Goal: Answer question/provide support: Share knowledge or assist other users

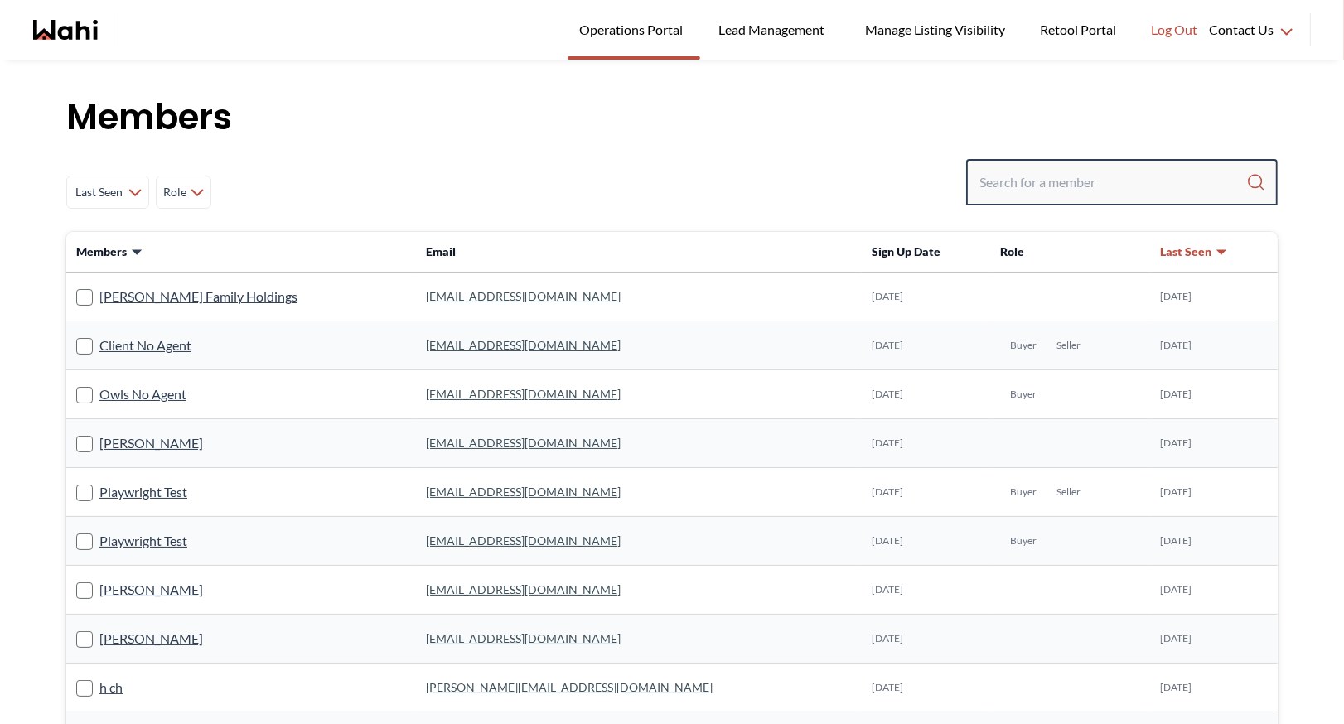
click at [1065, 168] on input "Search input" at bounding box center [1112, 182] width 267 height 30
type input "b"
type input "ryckman"
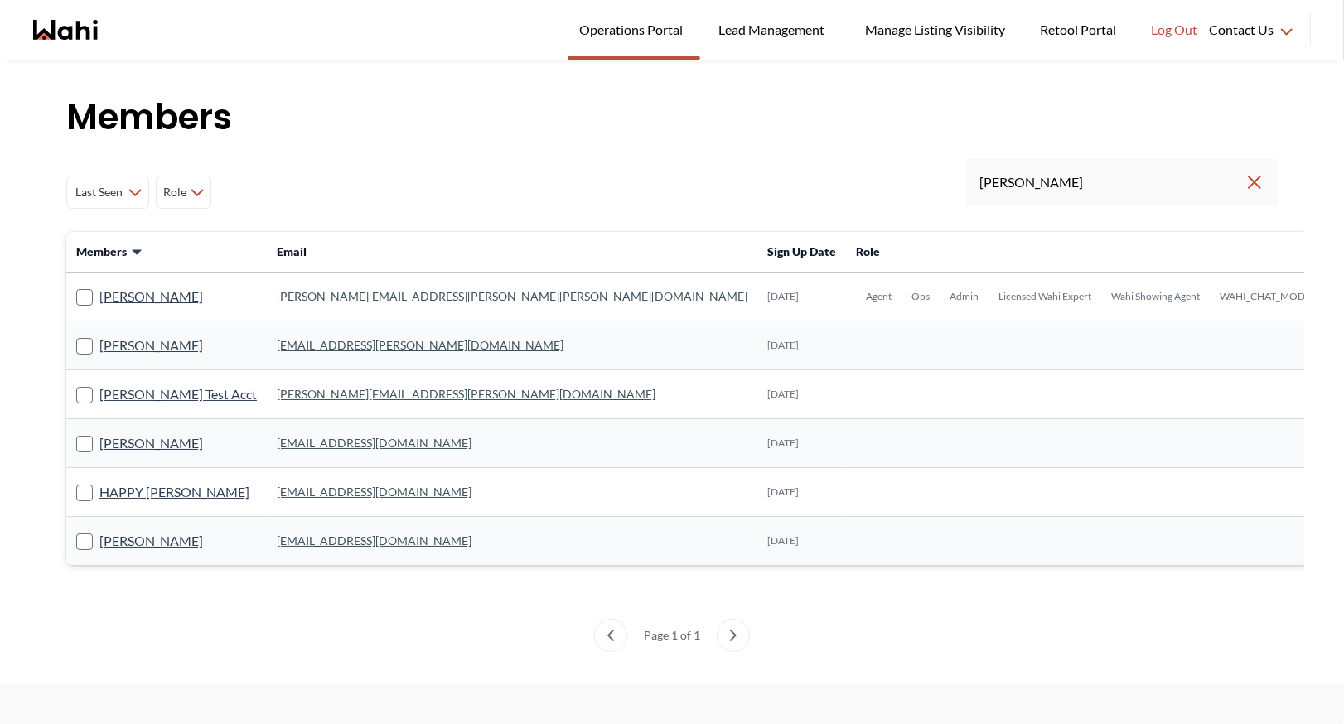
click at [293, 292] on link "michelle.williams@wahi.com" at bounding box center [512, 296] width 471 height 14
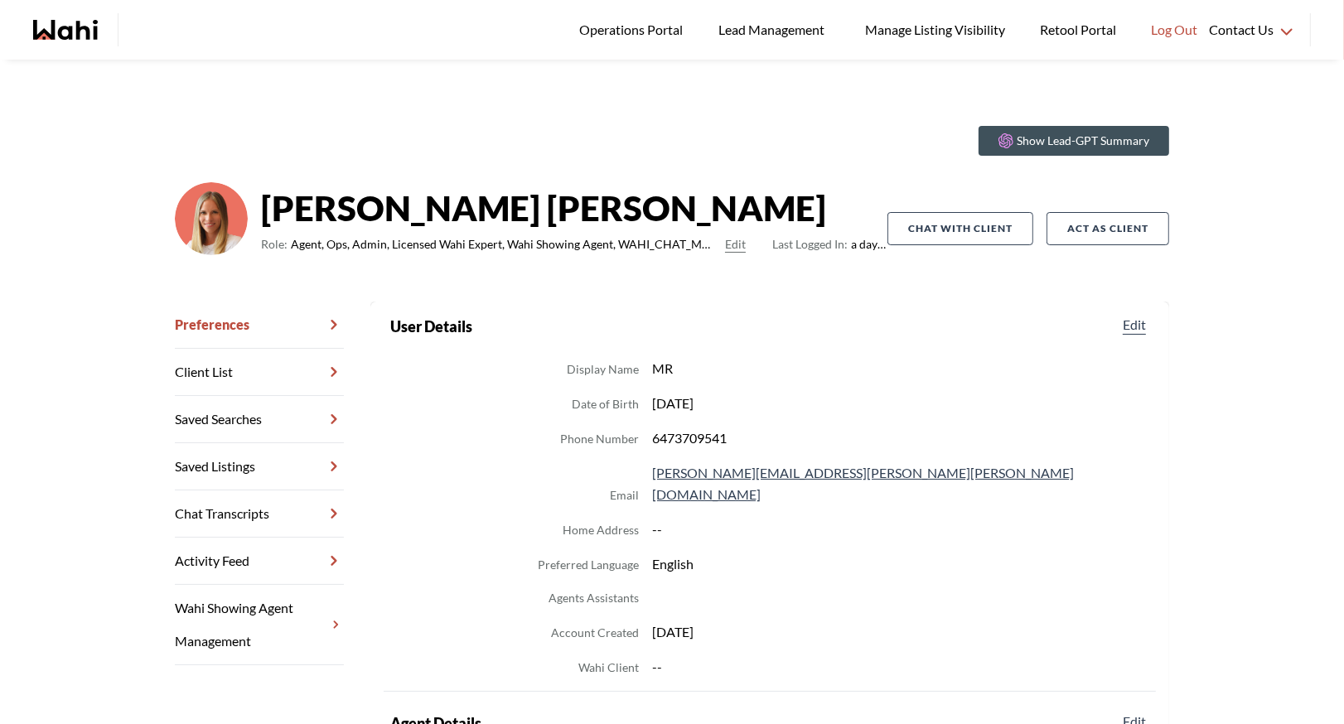
click at [253, 524] on link "Chat Transcripts" at bounding box center [259, 513] width 169 height 47
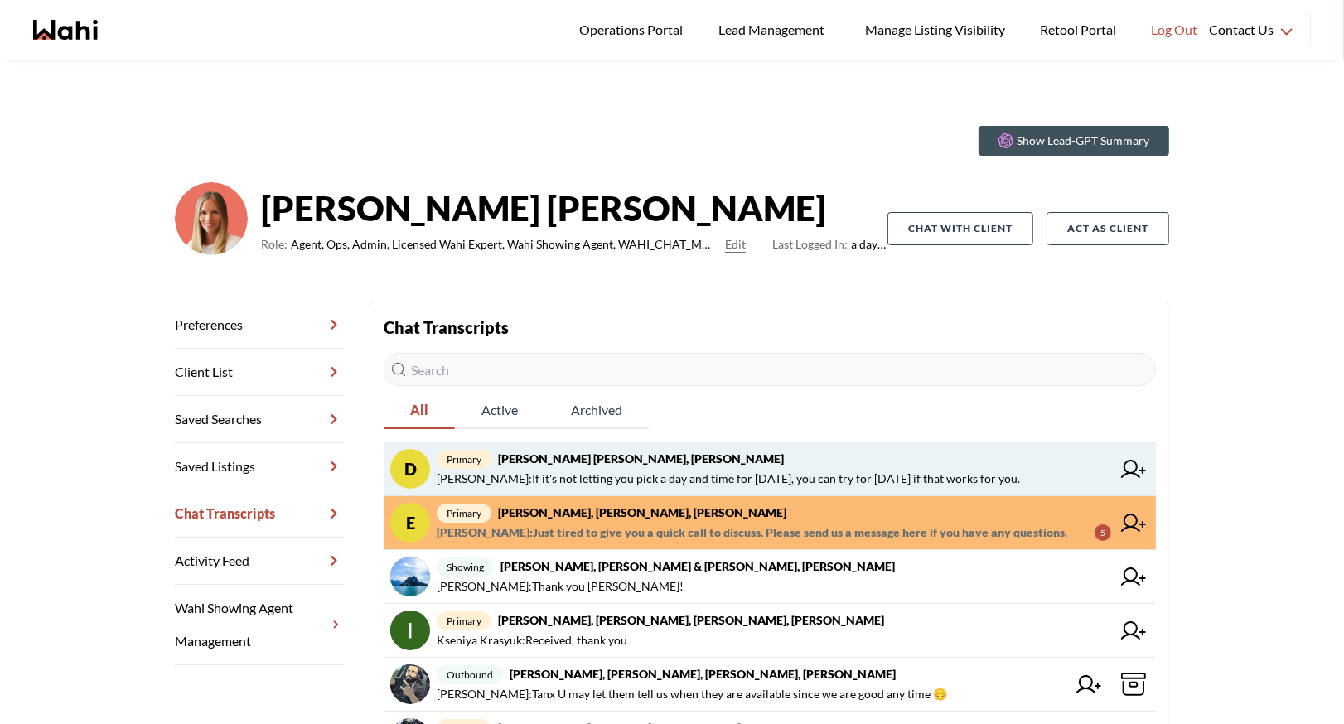
click at [633, 469] on span "Faraz Azam : If it's not letting you pick a day and time for today, you can try…" at bounding box center [728, 479] width 583 height 20
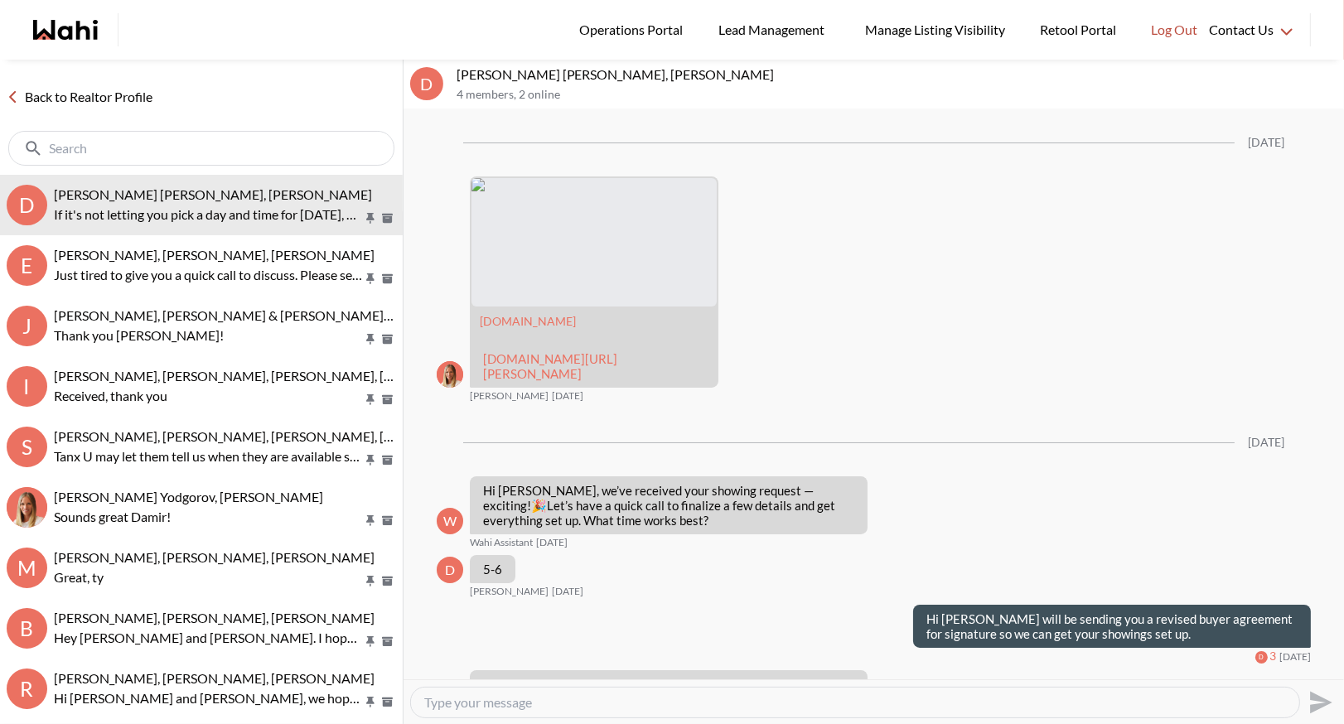
scroll to position [2478, 0]
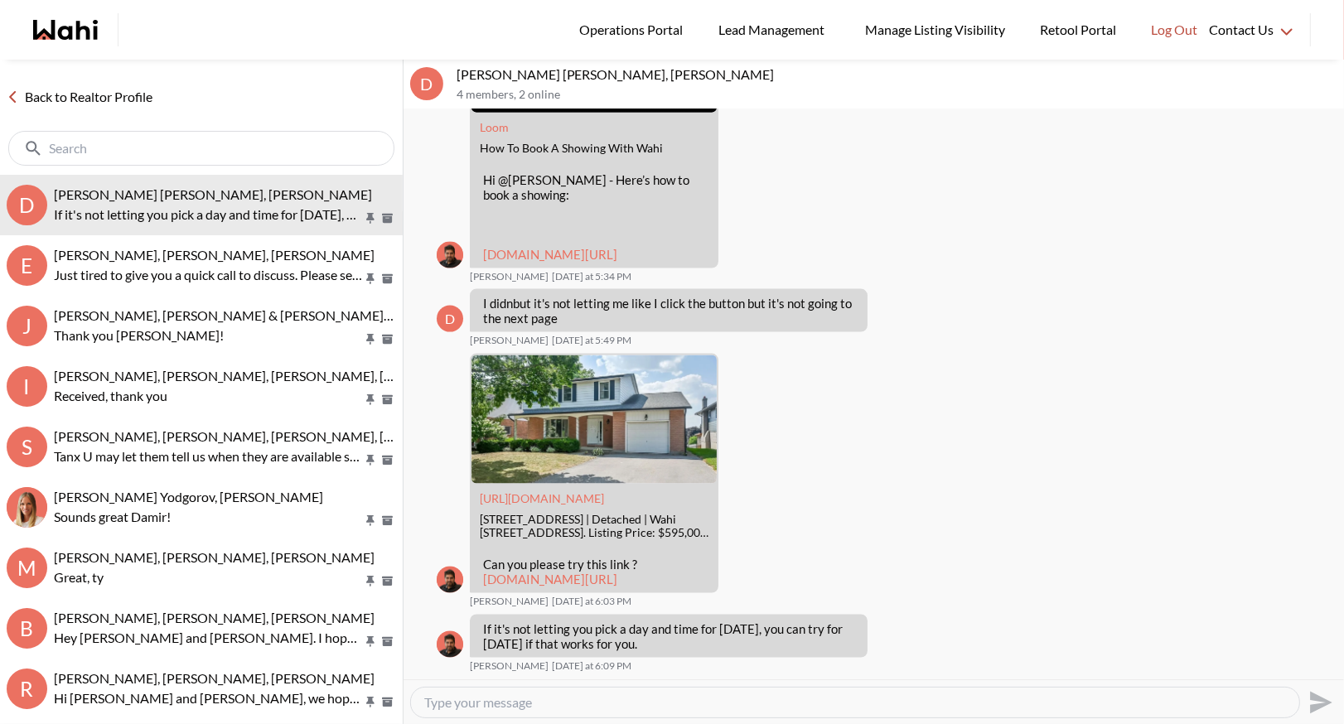
click at [85, 92] on link "Back to Realtor Profile" at bounding box center [79, 97] width 159 height 22
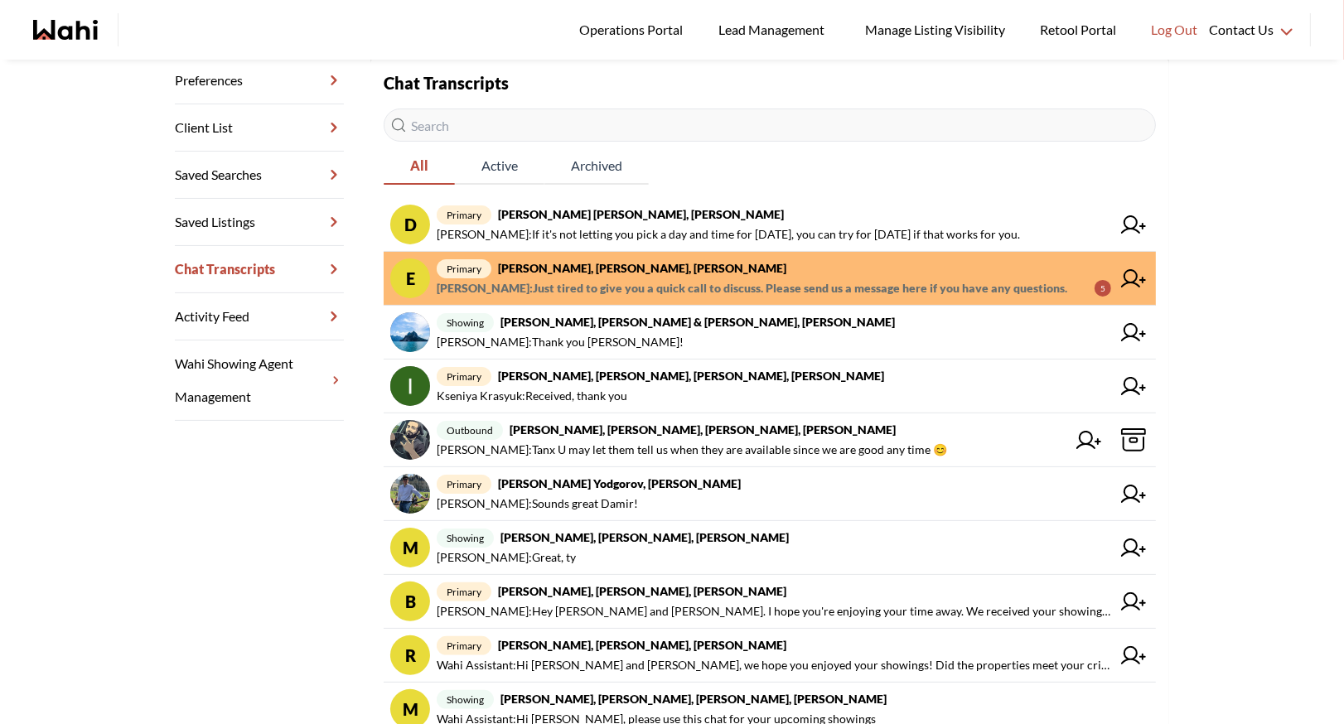
scroll to position [258, 0]
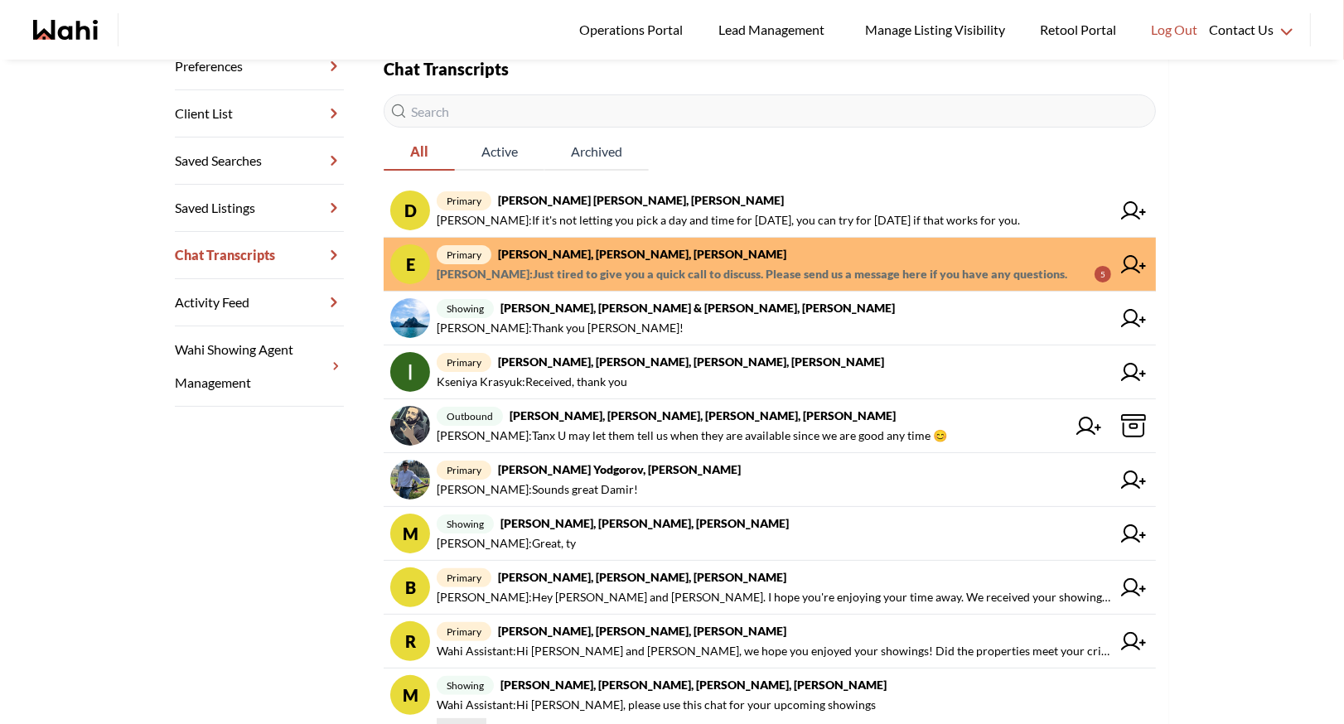
click at [808, 258] on span "primary Erik Odegaard, Michelle, Wahi" at bounding box center [774, 254] width 674 height 20
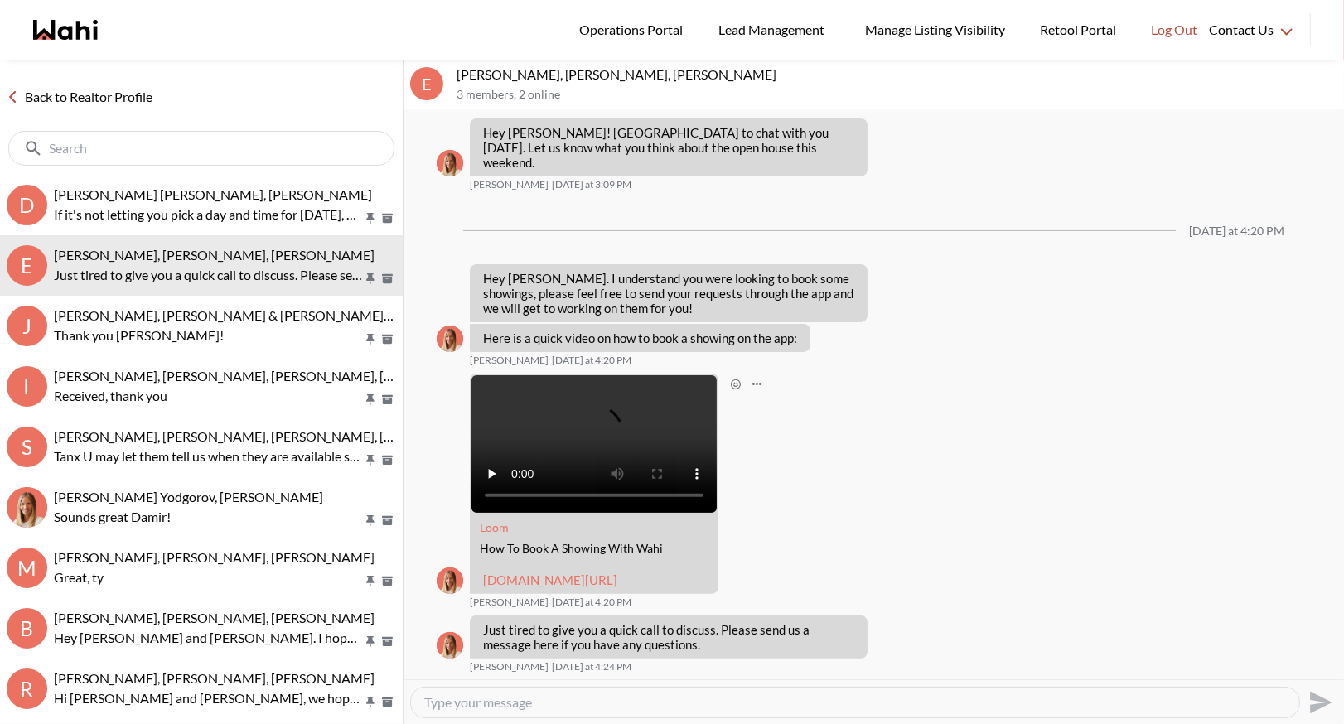
scroll to position [413, 0]
click at [76, 96] on link "Back to Realtor Profile" at bounding box center [79, 97] width 159 height 22
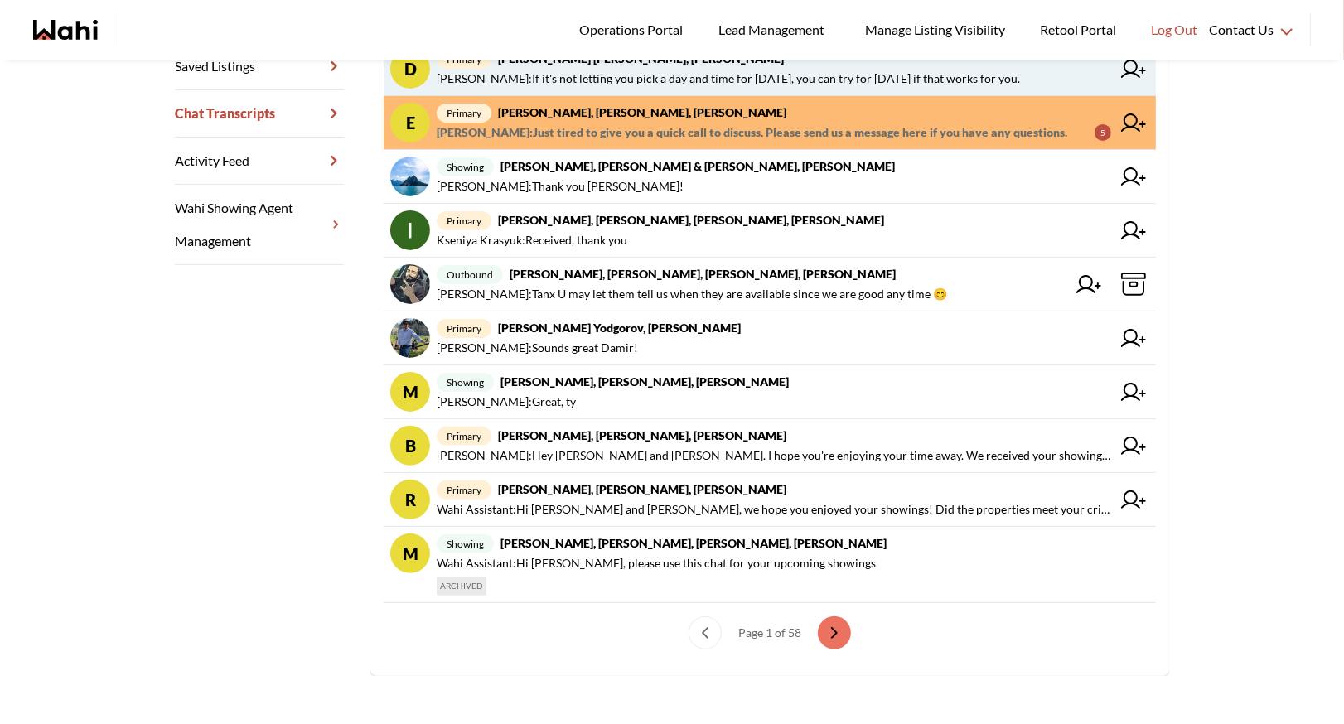
scroll to position [400, 0]
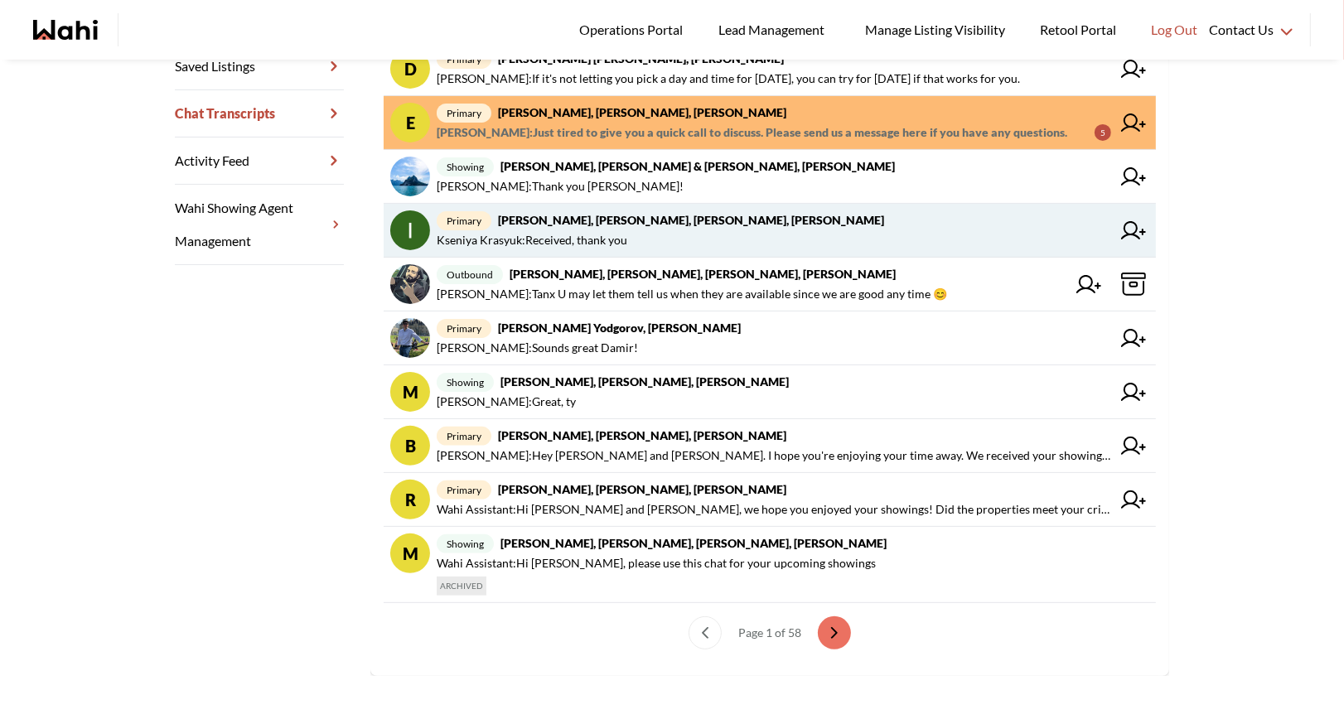
click at [637, 239] on span "Kseniya Krasyuk : Received, thank you" at bounding box center [774, 240] width 674 height 20
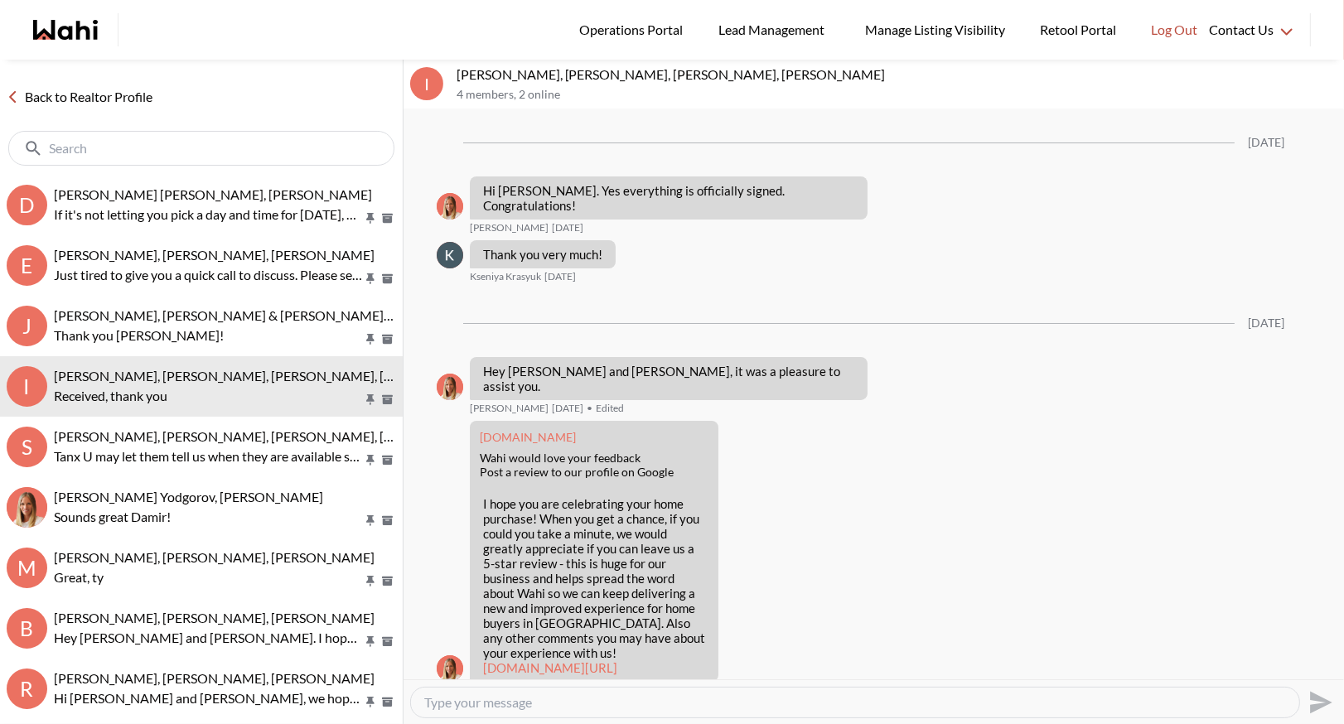
scroll to position [1977, 0]
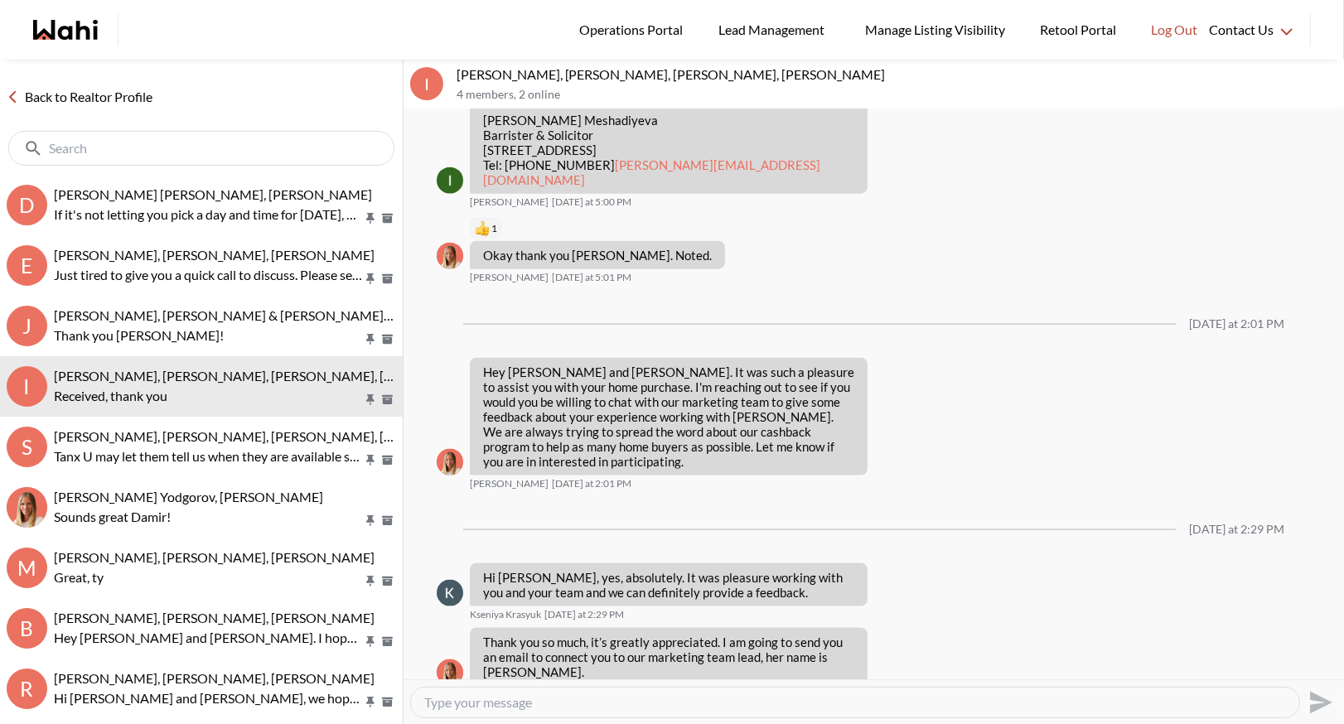
click at [91, 89] on link "Back to Realtor Profile" at bounding box center [79, 97] width 159 height 22
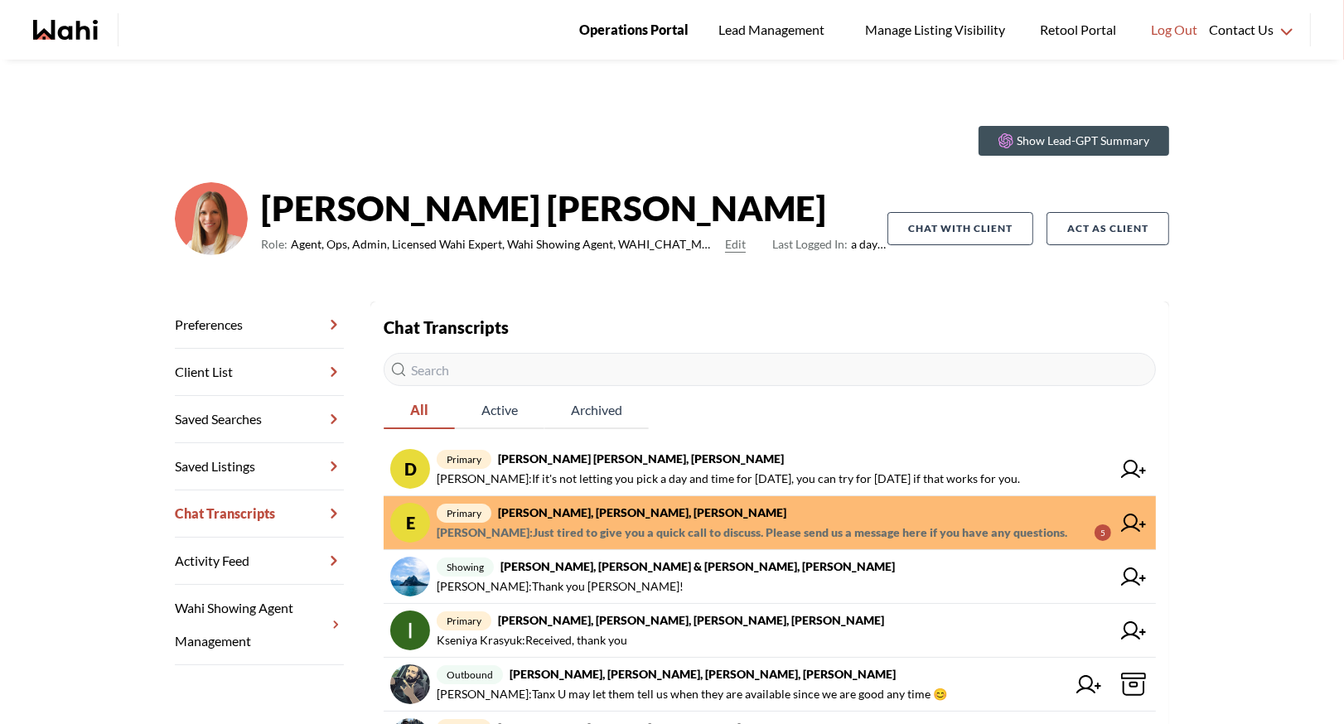
click at [632, 18] on link "Operations Portal" at bounding box center [633, 30] width 133 height 60
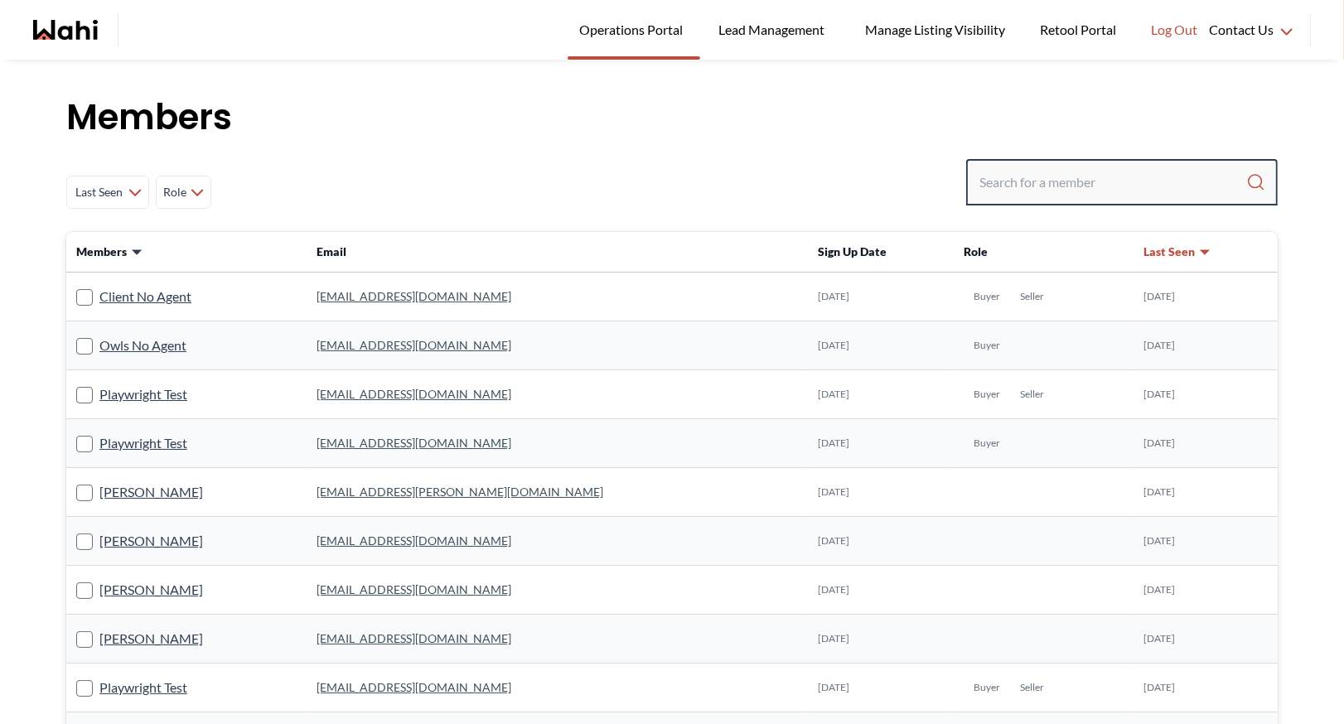
click at [1030, 184] on input "Search input" at bounding box center [1112, 182] width 267 height 30
type input "behnam"
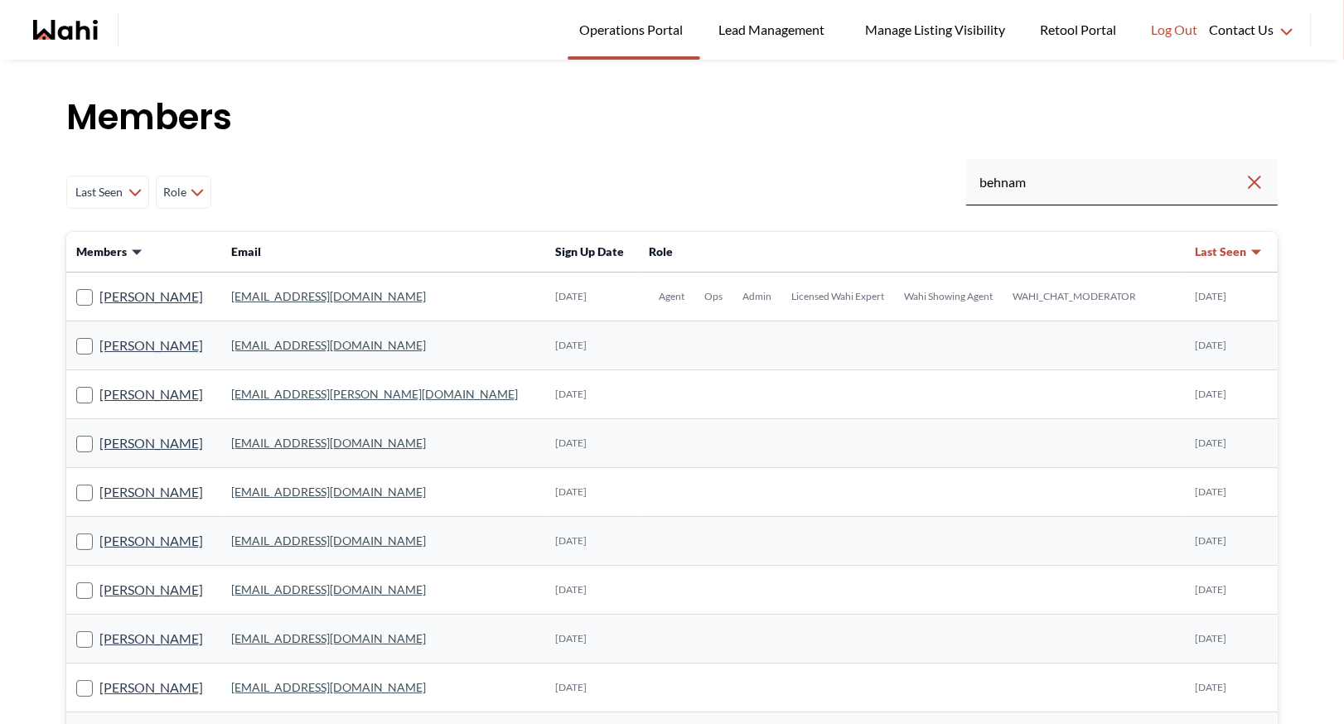
click at [320, 296] on link "behnam.fazili@wahi.com" at bounding box center [328, 296] width 195 height 14
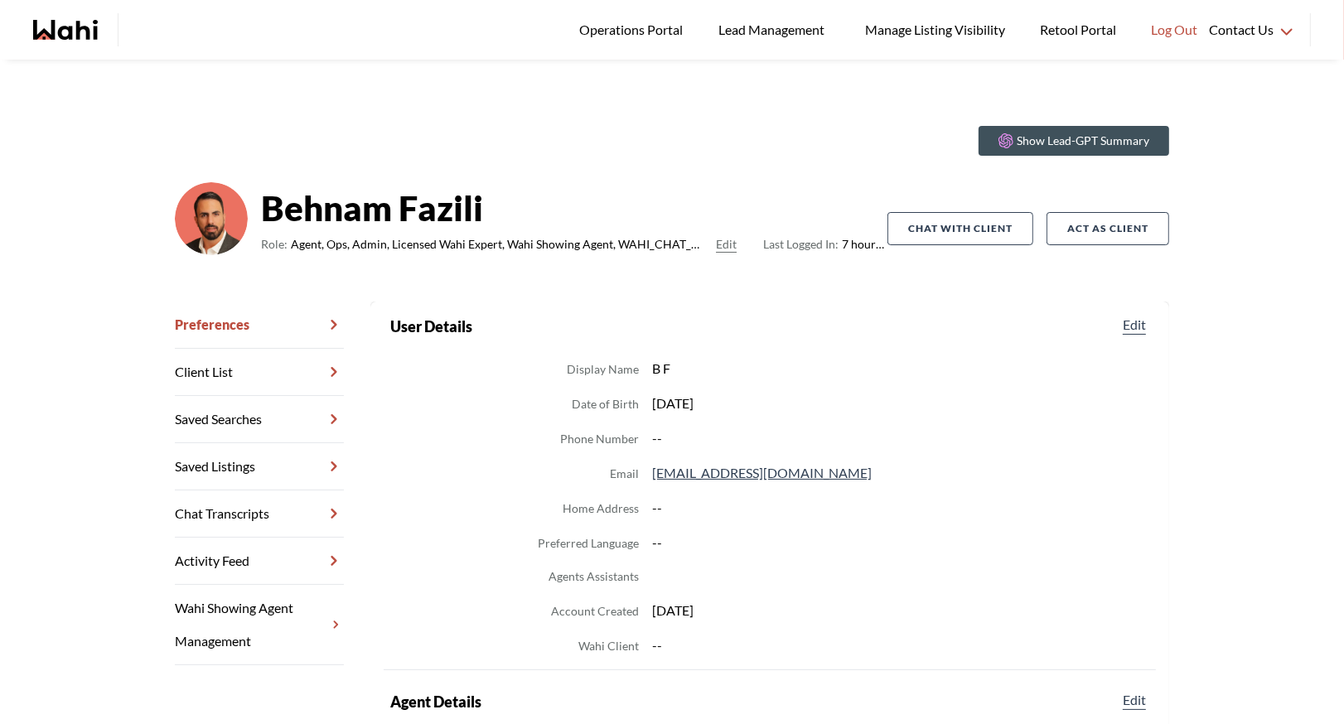
click at [224, 524] on link "Chat Transcripts" at bounding box center [259, 513] width 169 height 47
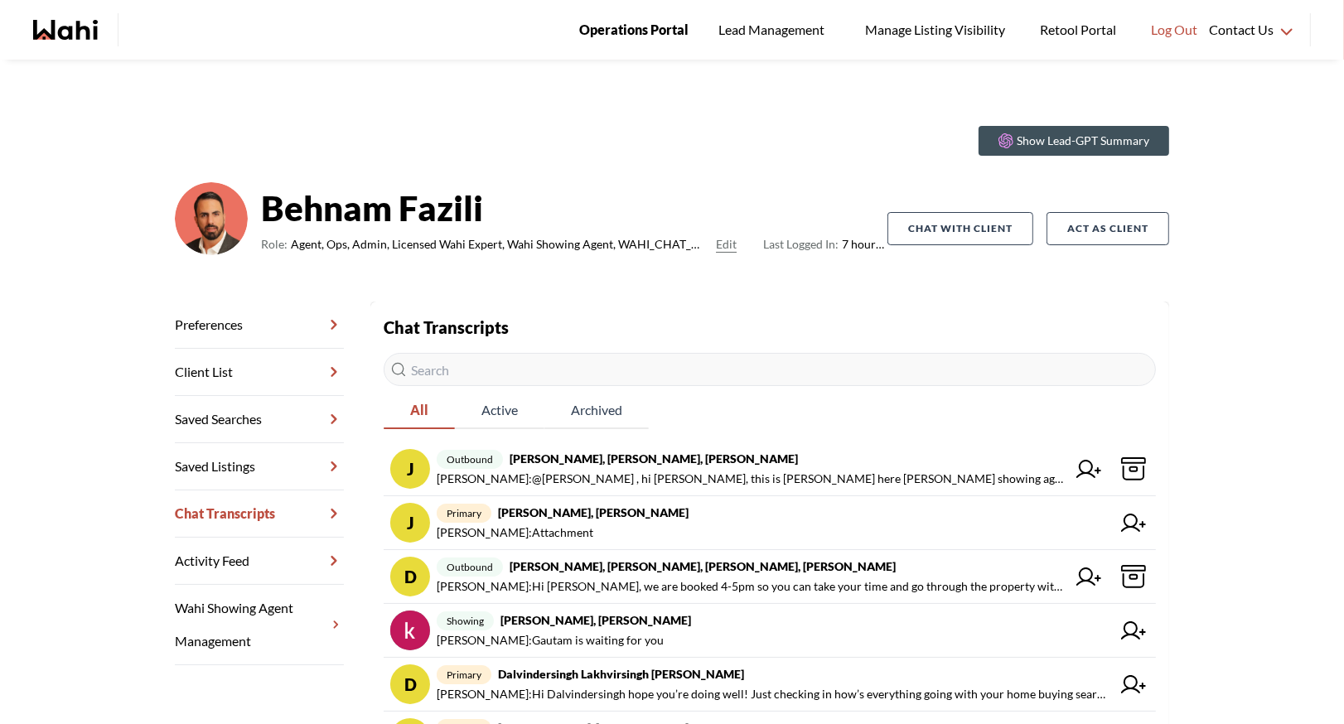
click at [651, 22] on span "Operations Portal" at bounding box center [633, 30] width 109 height 22
